Goal: Find specific page/section: Find specific page/section

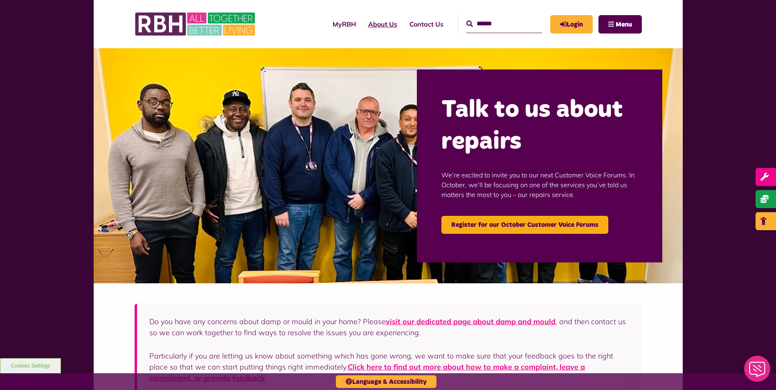
click at [365, 23] on link "About Us" at bounding box center [382, 24] width 41 height 22
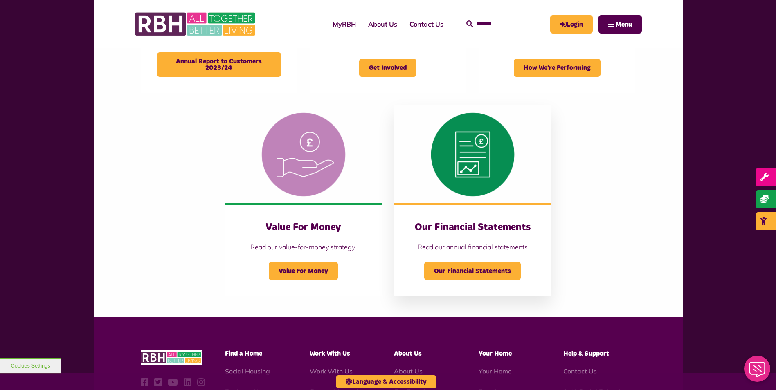
scroll to position [736, 0]
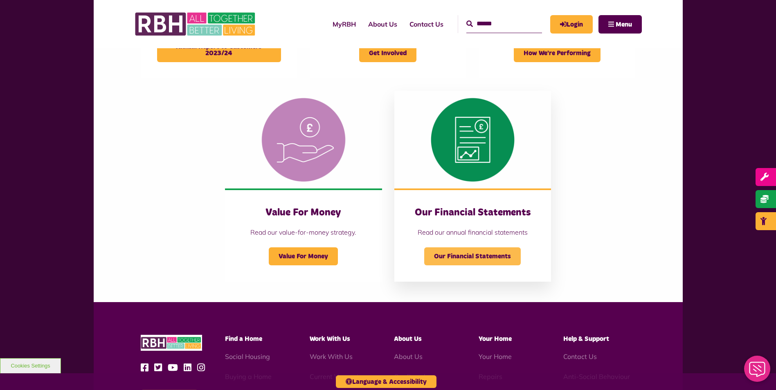
click at [474, 255] on span "Our Financial Statements" at bounding box center [472, 256] width 96 height 18
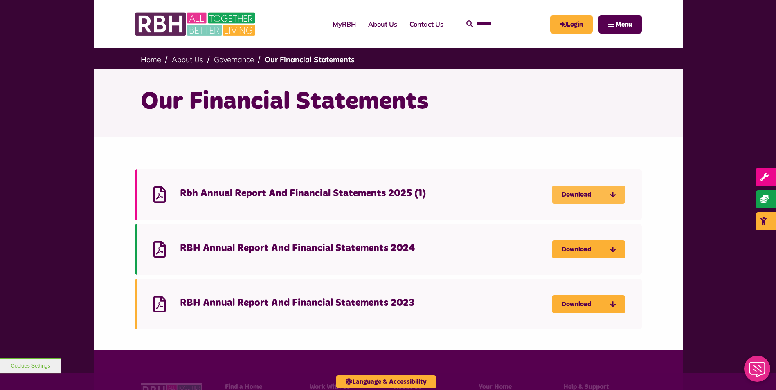
click at [0, 0] on icon "Download Rbh Annual Report And Financial Statements 2025 (1)" at bounding box center [0, 0] width 0 height 0
